Goal: Task Accomplishment & Management: Complete application form

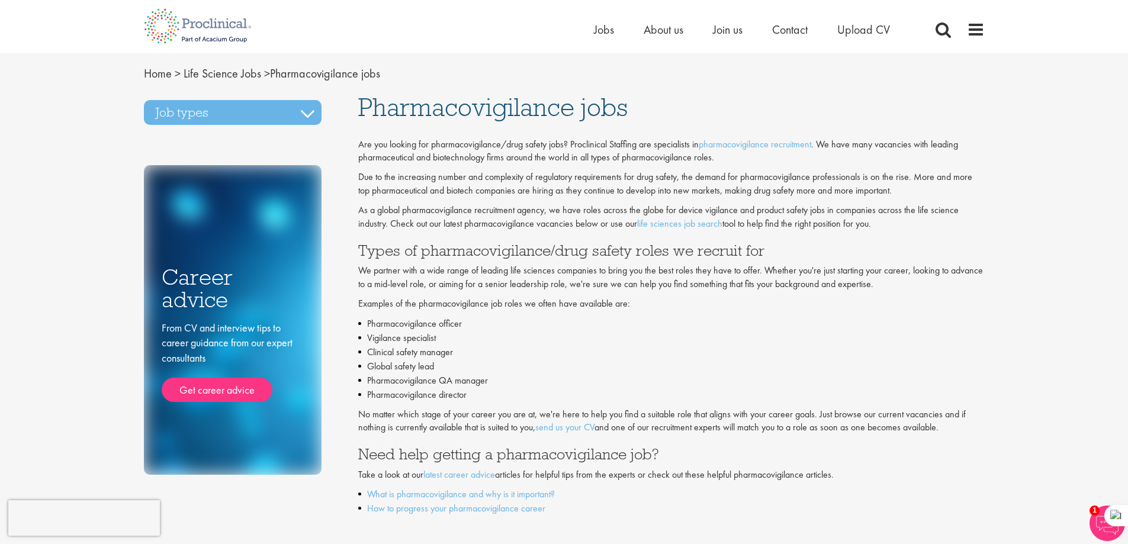
click at [629, 365] on li "Global safety lead" at bounding box center [671, 366] width 626 height 14
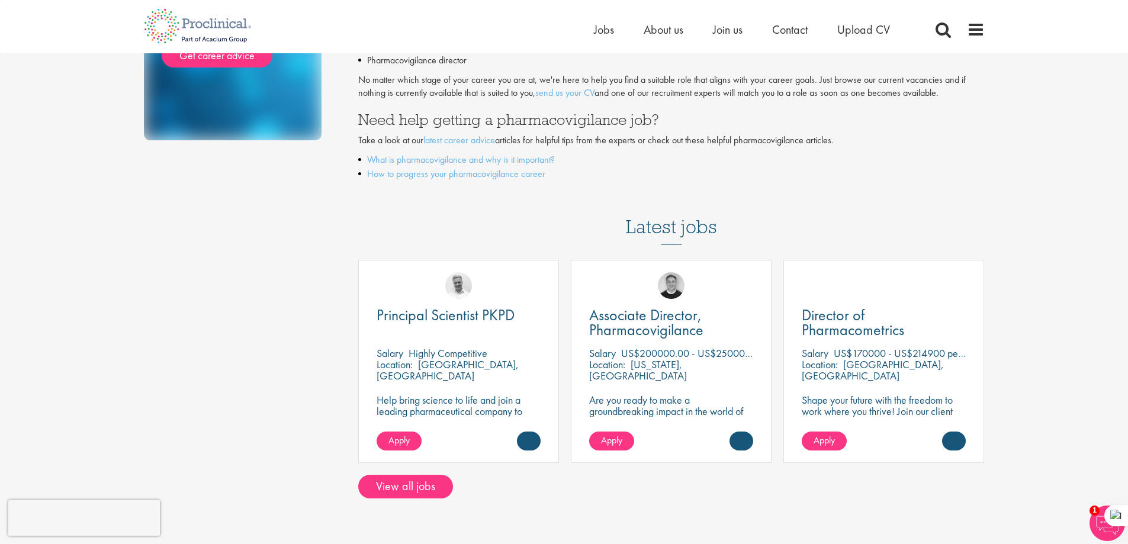
scroll to position [355, 0]
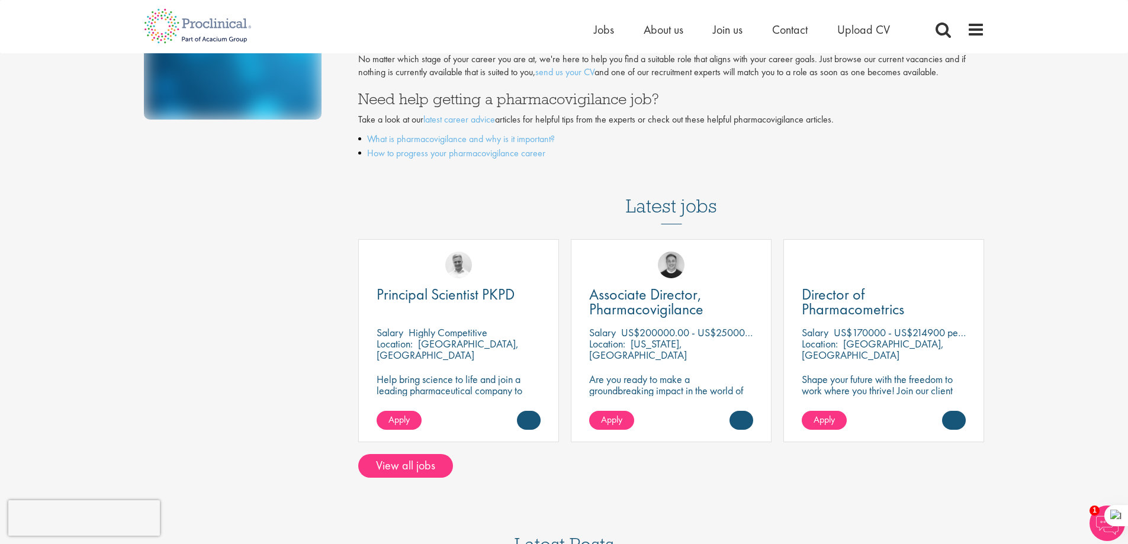
click at [300, 315] on div "Job types Business Development jobs Compliance/Quality Assurance jobs Drug safe…" at bounding box center [564, 108] width 858 height 739
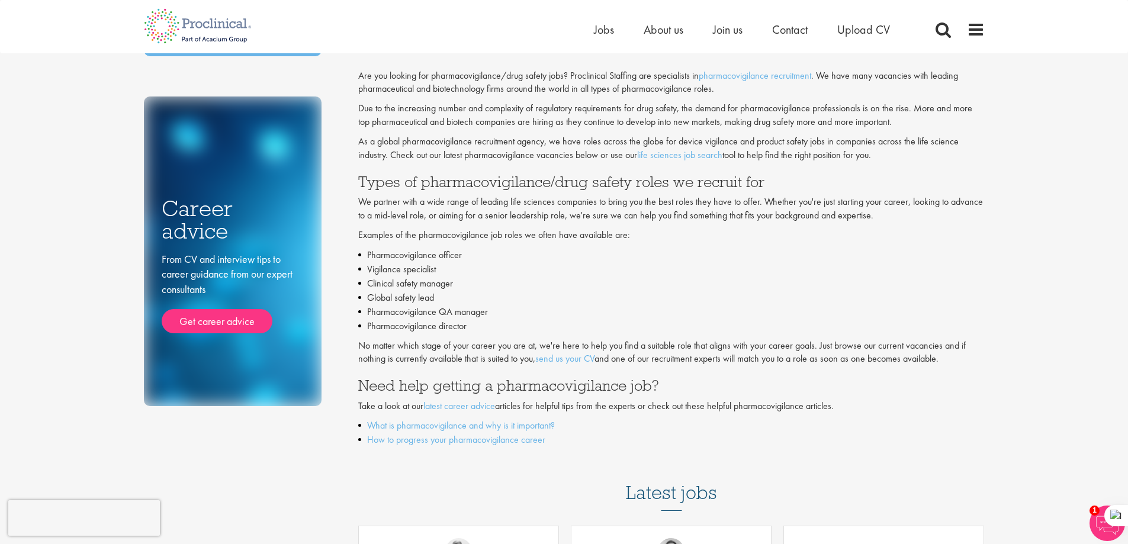
scroll to position [0, 0]
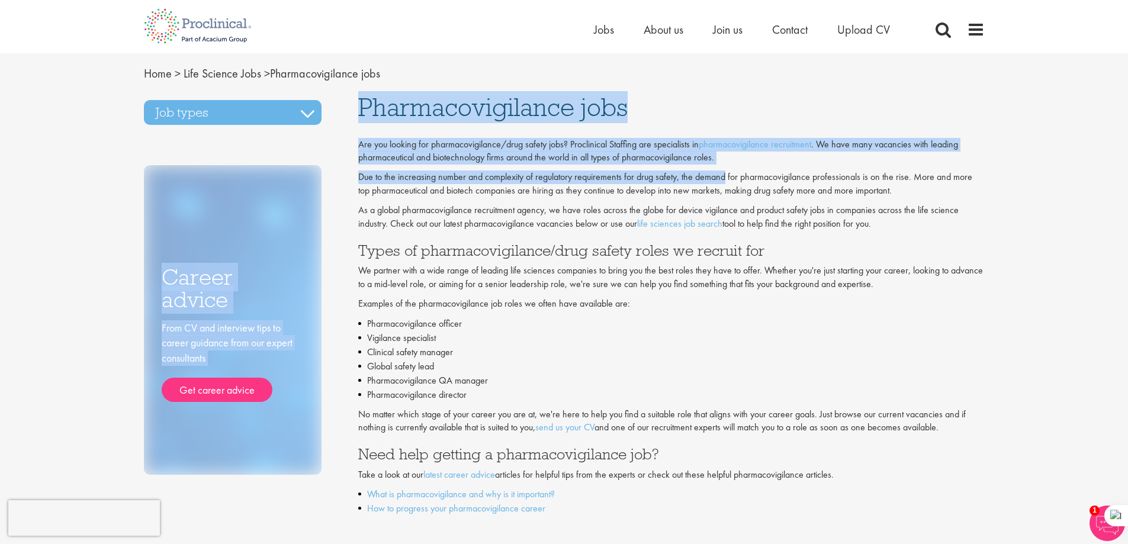
drag, startPoint x: 348, startPoint y: 158, endPoint x: 726, endPoint y: 165, distance: 378.3
type textarea "Career advice From CV and interview tips to career guidance from our expert con…"
click at [726, 165] on div "Job types Business Development jobs Compliance/Quality Assurance jobs Drug safe…" at bounding box center [564, 463] width 858 height 739
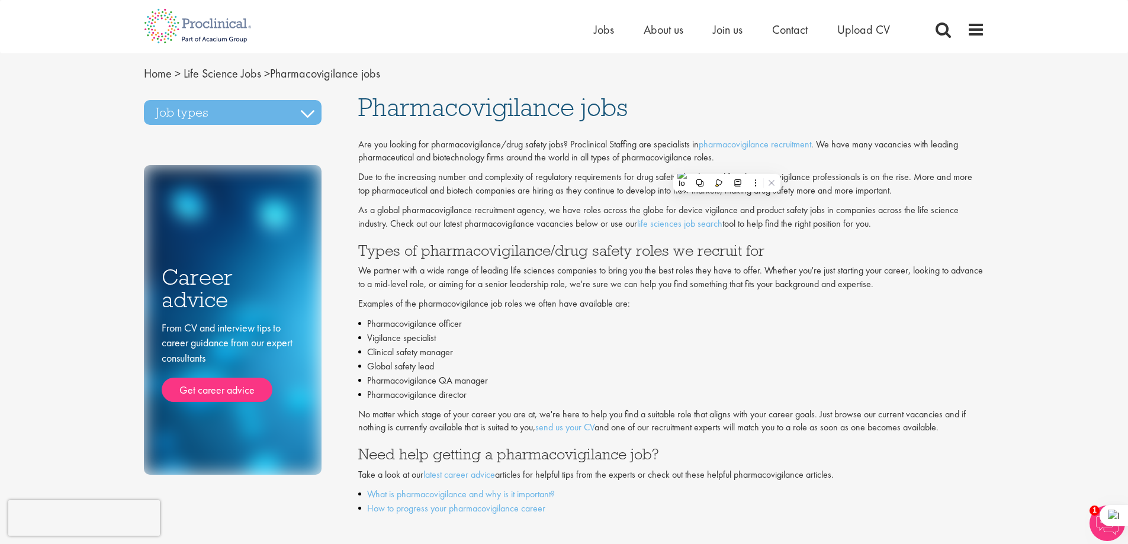
click at [447, 191] on p "Due to the increasing number and complexity of regulatory requirements for drug…" at bounding box center [671, 183] width 626 height 27
click at [857, 29] on span "Upload CV" at bounding box center [863, 29] width 53 height 15
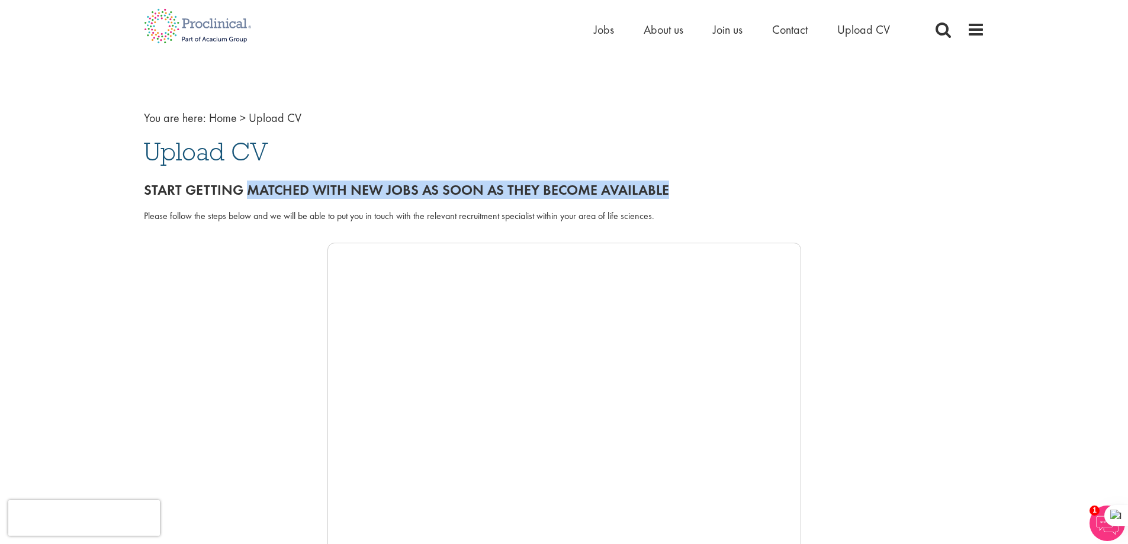
drag, startPoint x: 249, startPoint y: 193, endPoint x: 686, endPoint y: 194, distance: 437.4
type textarea "MATCHED WITH NEW JOBS AS SOON AS THEY BECOME AVAILABLE"
click at [686, 194] on h2 "Start getting matched with new jobs as soon as they become available" at bounding box center [564, 189] width 841 height 15
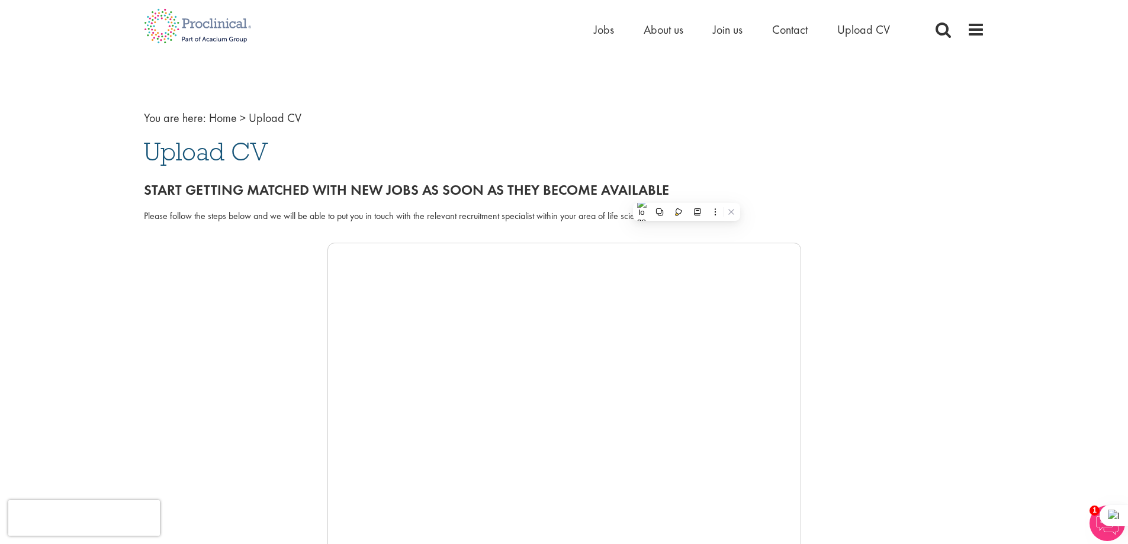
click at [162, 233] on div "Please follow the steps below and we will be able to put you in touch with the …" at bounding box center [564, 223] width 858 height 39
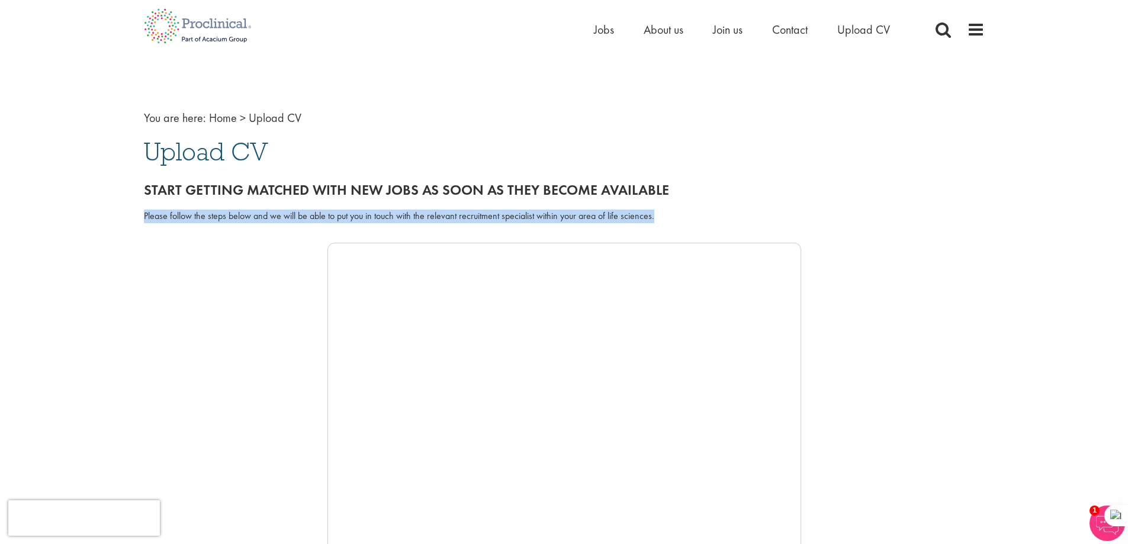
drag, startPoint x: 142, startPoint y: 215, endPoint x: 698, endPoint y: 223, distance: 556.5
click at [682, 216] on div "You are here: Home > Upload CV Upload CV Start getting matched with new jobs as…" at bounding box center [564, 456] width 858 height 746
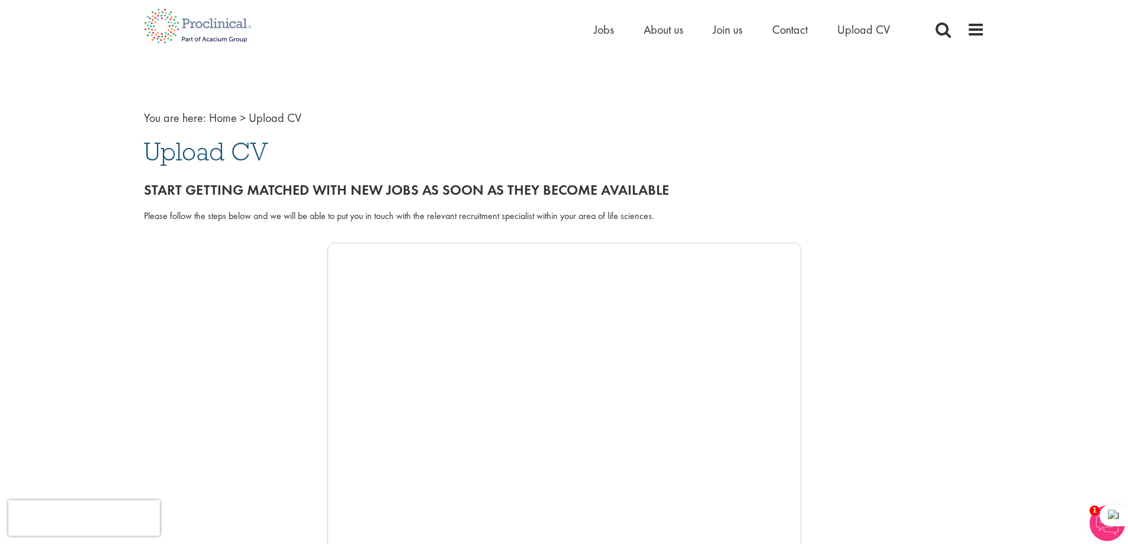
click at [172, 305] on div at bounding box center [564, 420] width 841 height 355
click at [171, 303] on div at bounding box center [564, 420] width 841 height 355
click at [148, 292] on div at bounding box center [564, 420] width 841 height 355
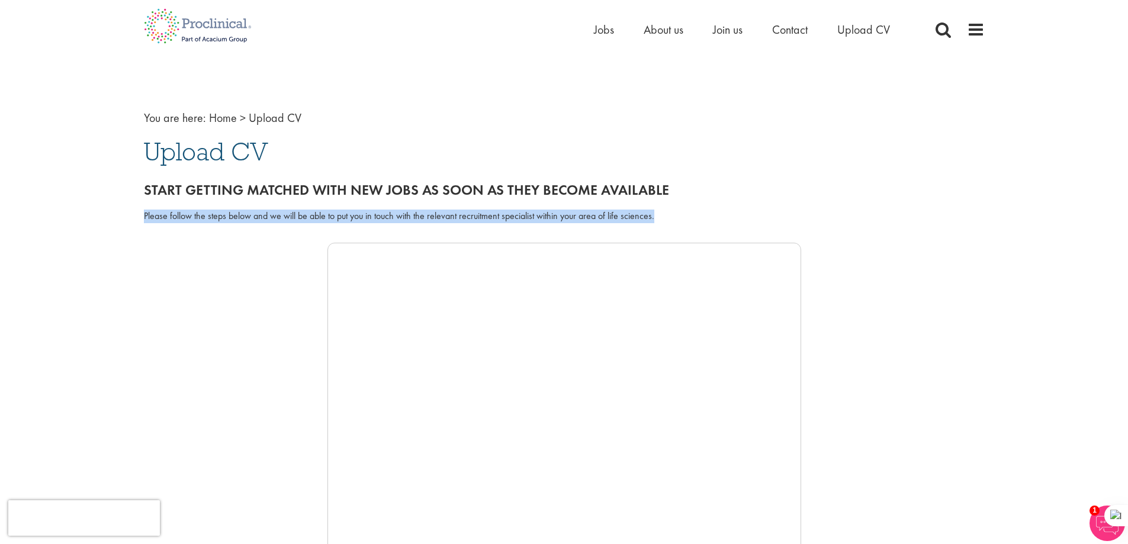
drag, startPoint x: 140, startPoint y: 214, endPoint x: 693, endPoint y: 214, distance: 552.9
click at [693, 214] on div "You are here: Home > Upload CV Upload CV Start getting matched with new jobs as…" at bounding box center [564, 456] width 858 height 746
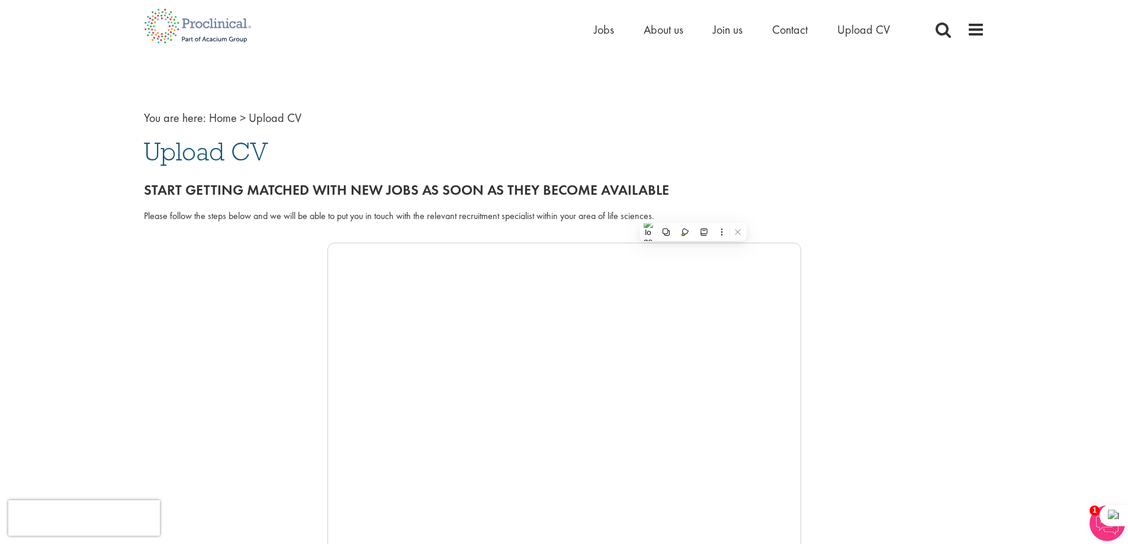
click at [161, 324] on div at bounding box center [564, 420] width 841 height 355
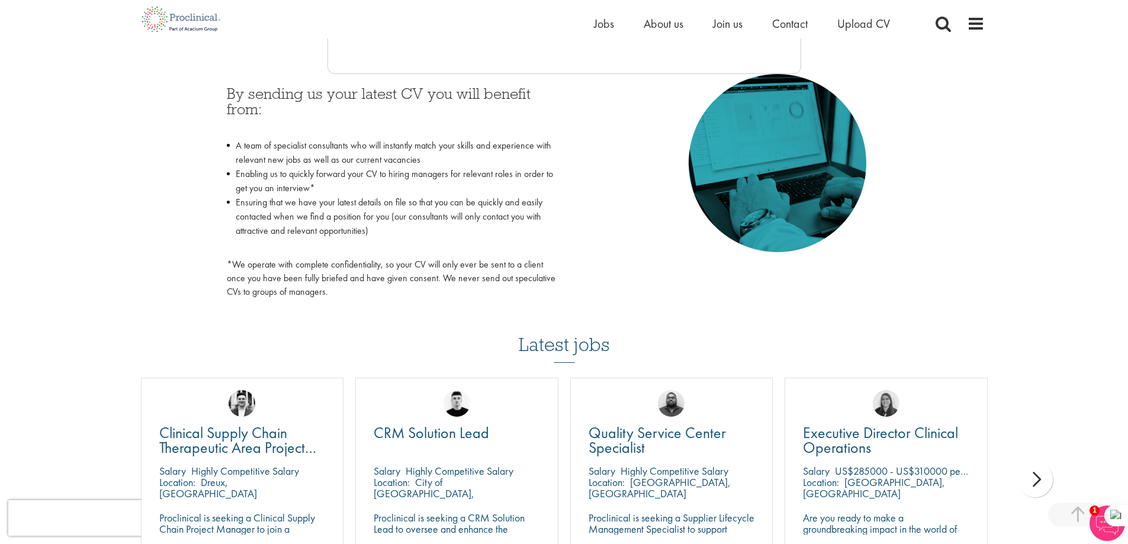
scroll to position [533, 0]
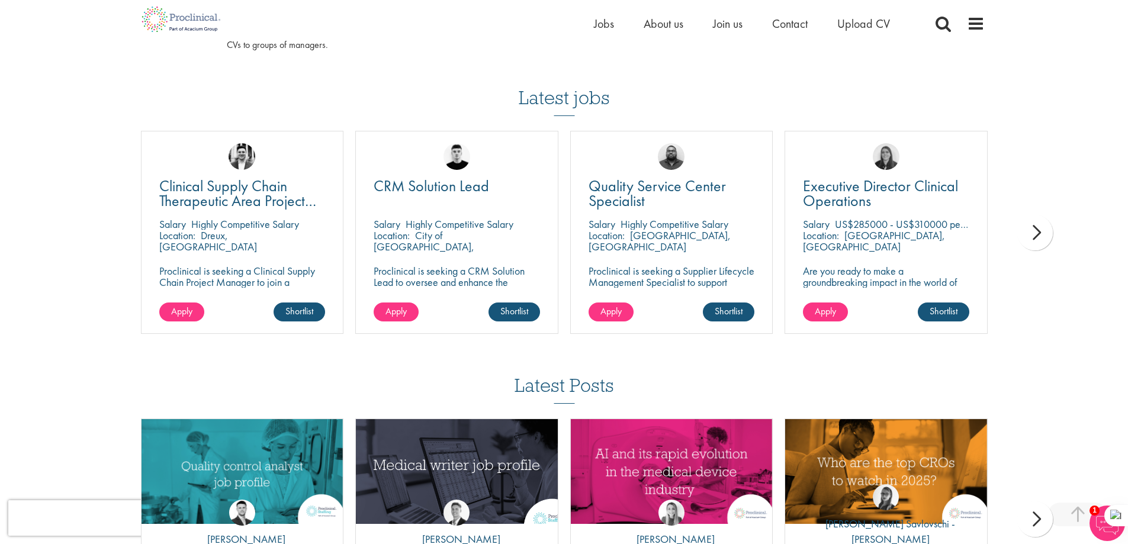
scroll to position [769, 0]
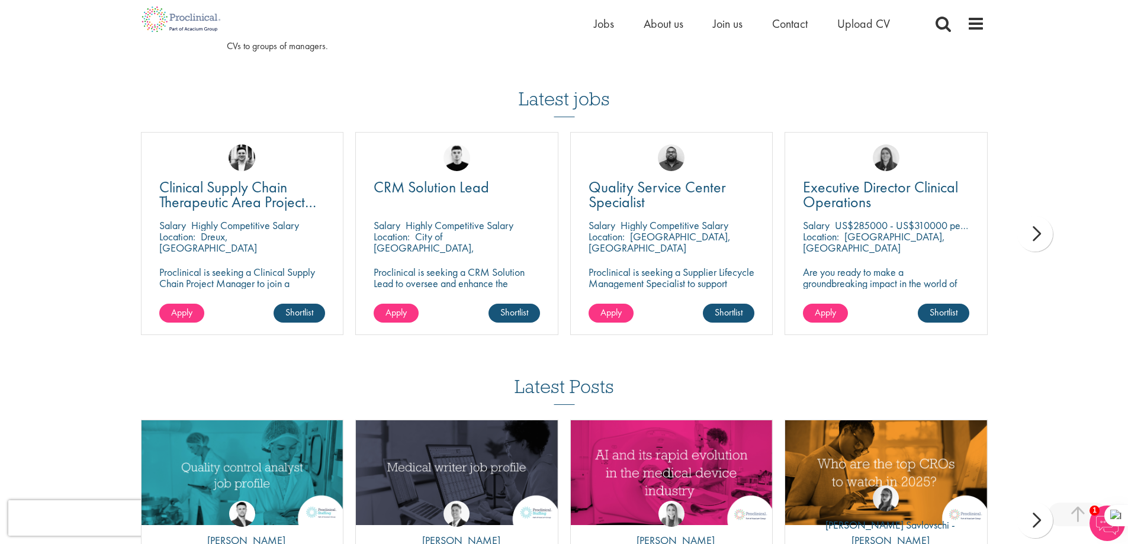
click at [1025, 239] on div "next" at bounding box center [1035, 234] width 36 height 36
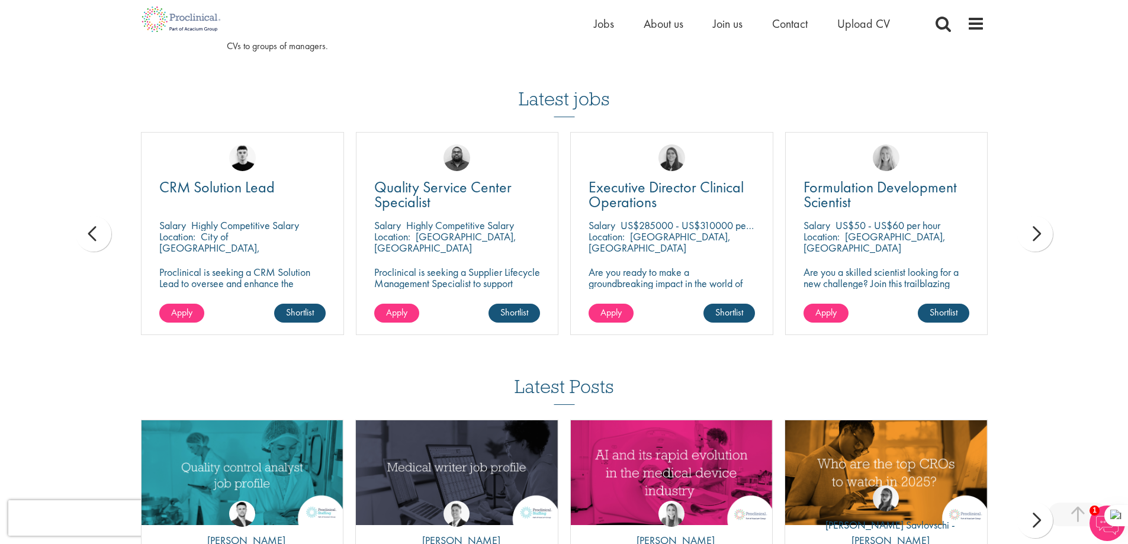
click at [1025, 239] on div "next" at bounding box center [1035, 234] width 36 height 36
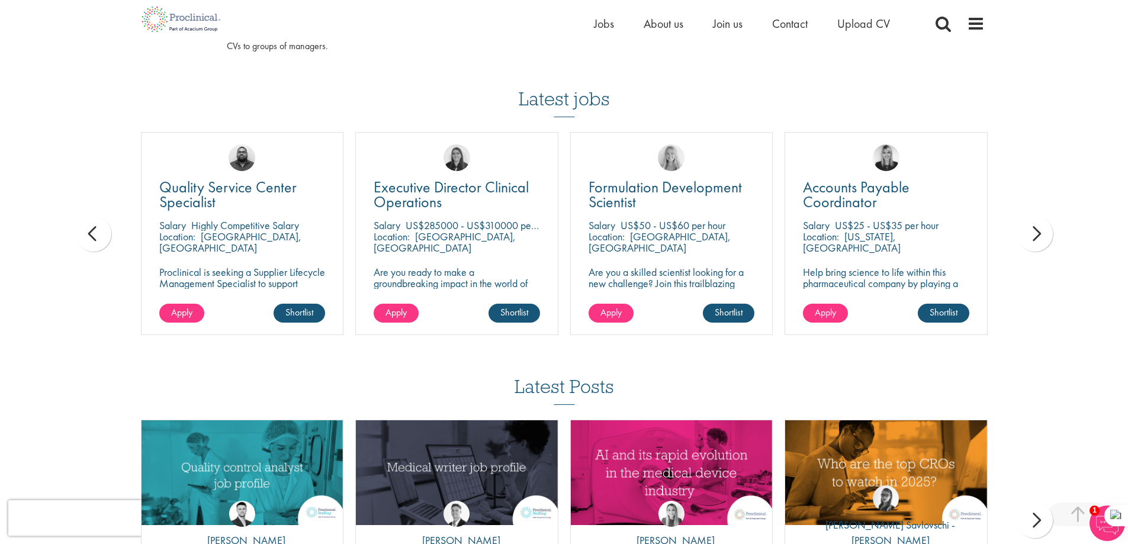
click at [1025, 239] on div "next" at bounding box center [1035, 234] width 36 height 36
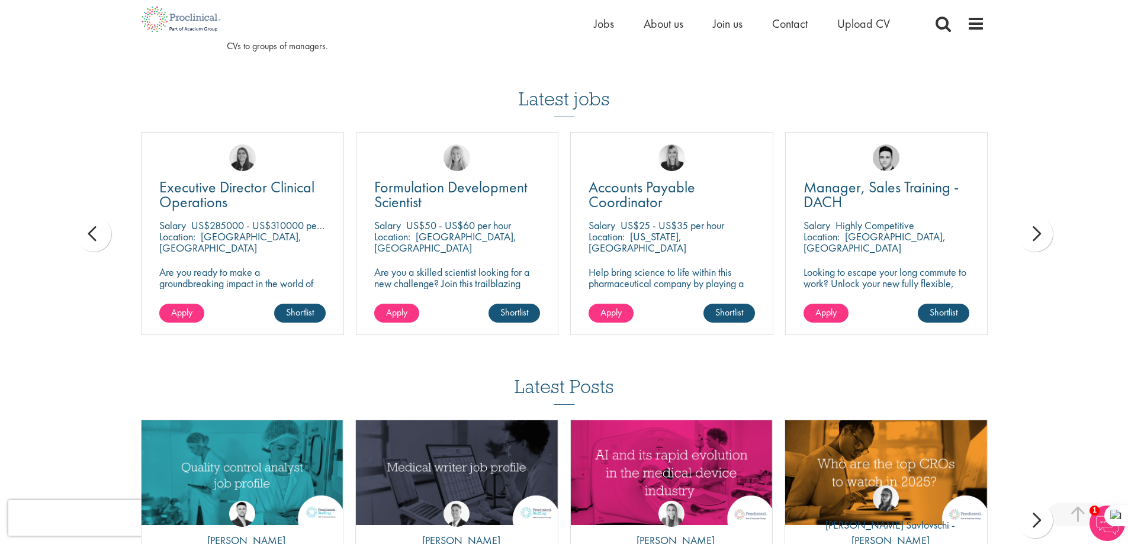
click at [1025, 239] on div "next" at bounding box center [1035, 234] width 36 height 36
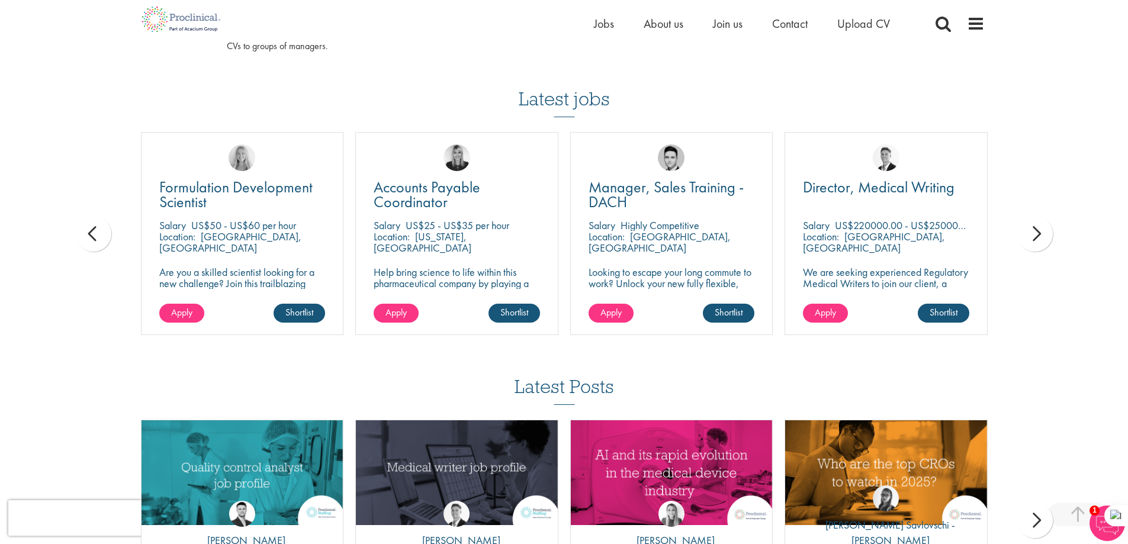
click at [1025, 239] on div "next" at bounding box center [1035, 234] width 36 height 36
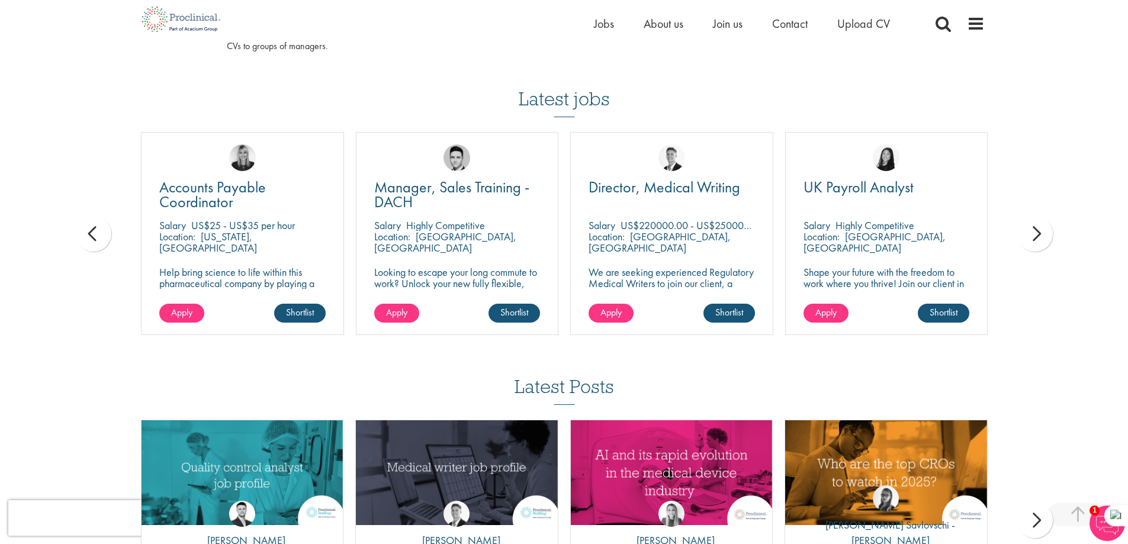
click at [1025, 239] on div "next" at bounding box center [1035, 234] width 36 height 36
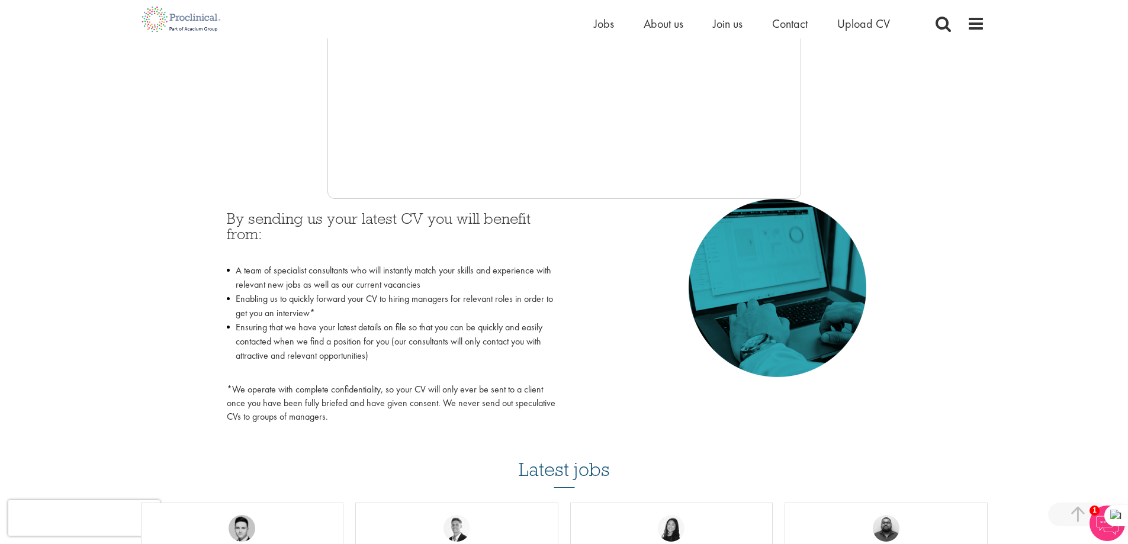
scroll to position [414, 0]
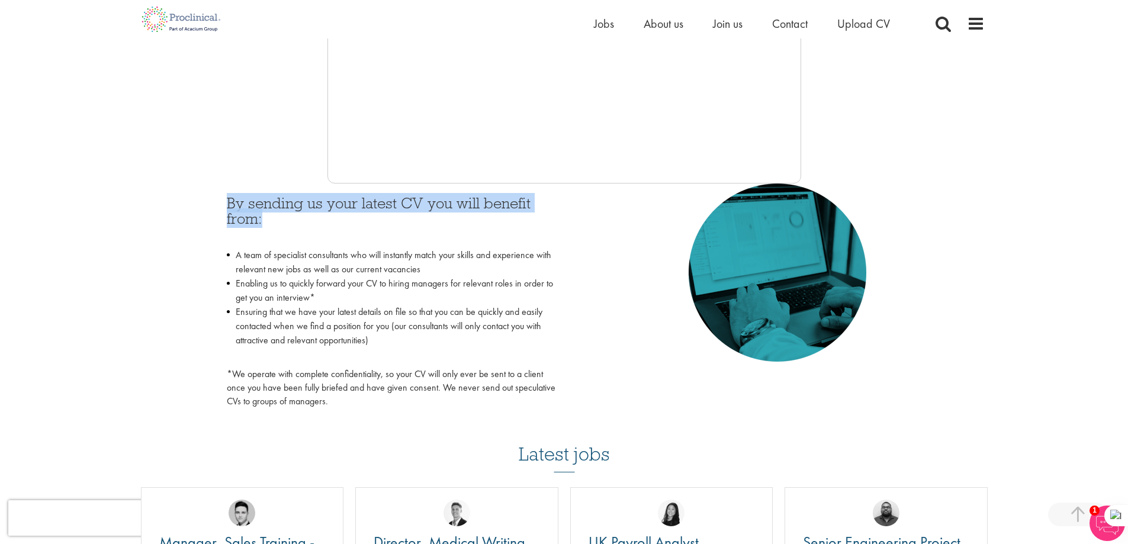
drag, startPoint x: 217, startPoint y: 205, endPoint x: 433, endPoint y: 223, distance: 216.7
click at [433, 223] on div "By sending us your latest CV you will benefit from: A team of specialist consul…" at bounding box center [391, 298] width 346 height 231
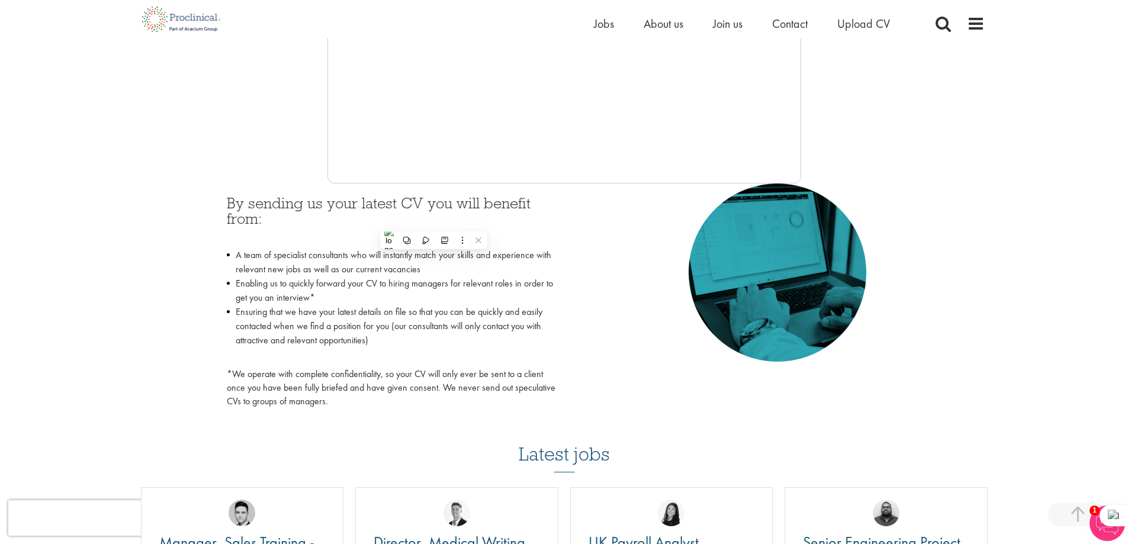
click at [291, 242] on div "By sending us your latest CV you will benefit from: A team of specialist consul…" at bounding box center [391, 301] width 329 height 213
click at [340, 398] on p "*We operate with complete confidentiality, so your CV will only ever be sent to…" at bounding box center [391, 388] width 329 height 41
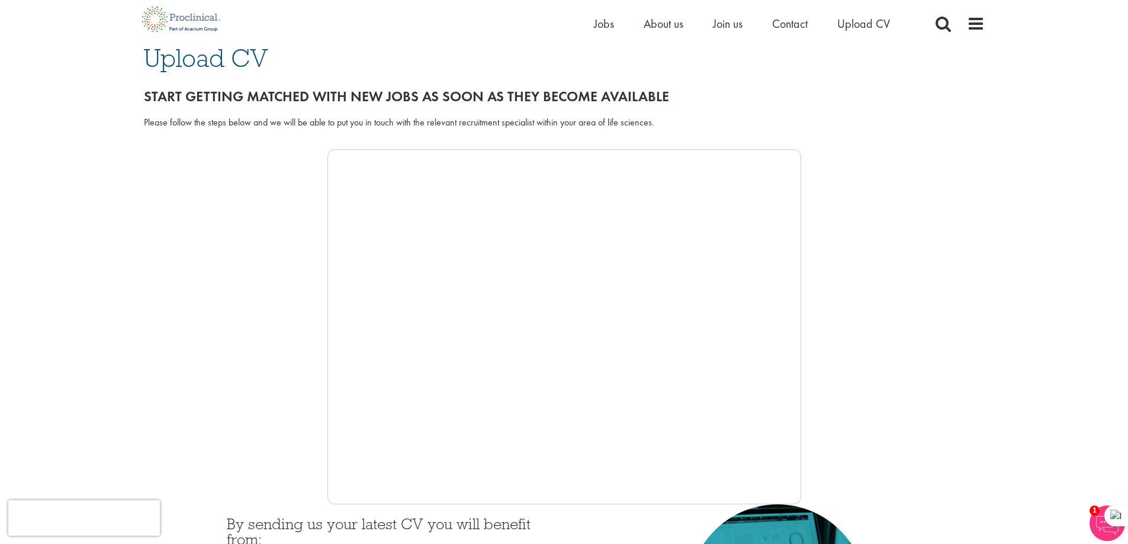
scroll to position [59, 0]
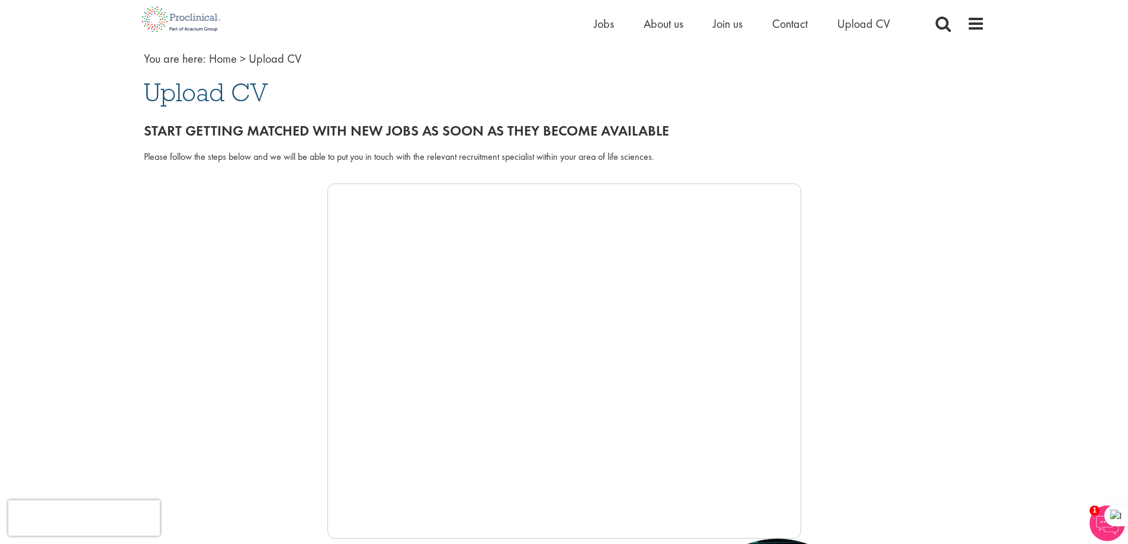
click at [198, 95] on span "Upload CV" at bounding box center [206, 92] width 124 height 32
